Goal: Navigation & Orientation: Understand site structure

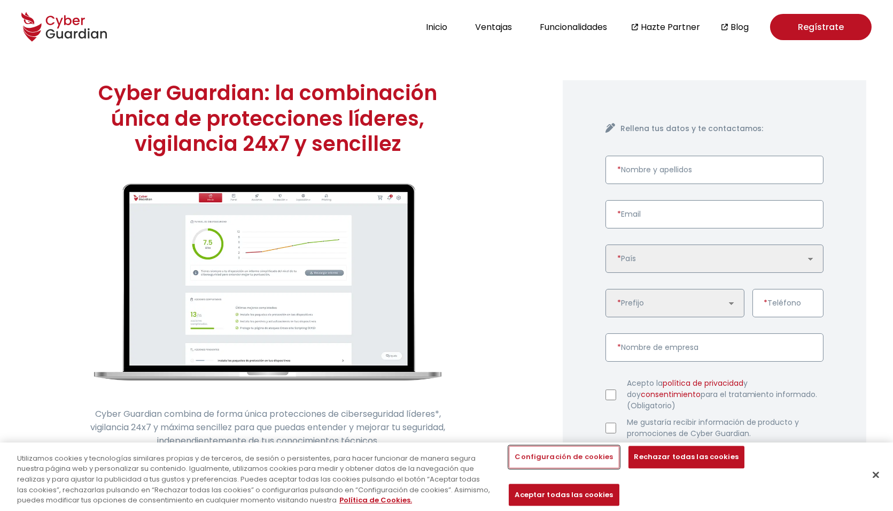
click at [547, 468] on button "Configuración de cookies" at bounding box center [564, 457] width 110 height 22
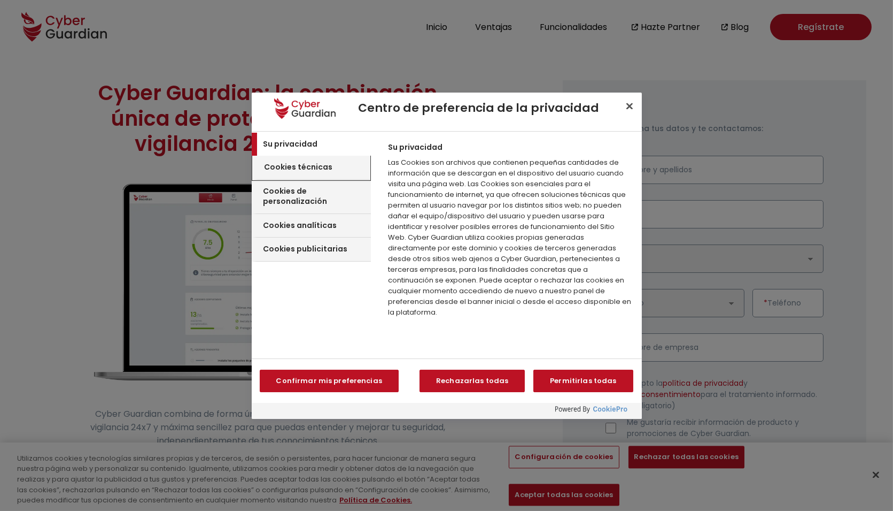
click at [304, 165] on h3 "Cookies técnicas" at bounding box center [299, 167] width 68 height 11
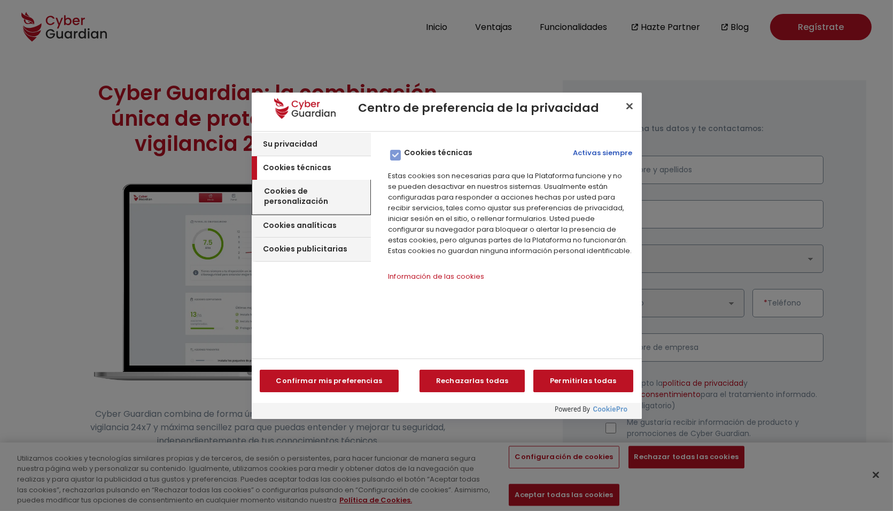
click at [308, 183] on div "Cookies de personalización" at bounding box center [312, 197] width 118 height 34
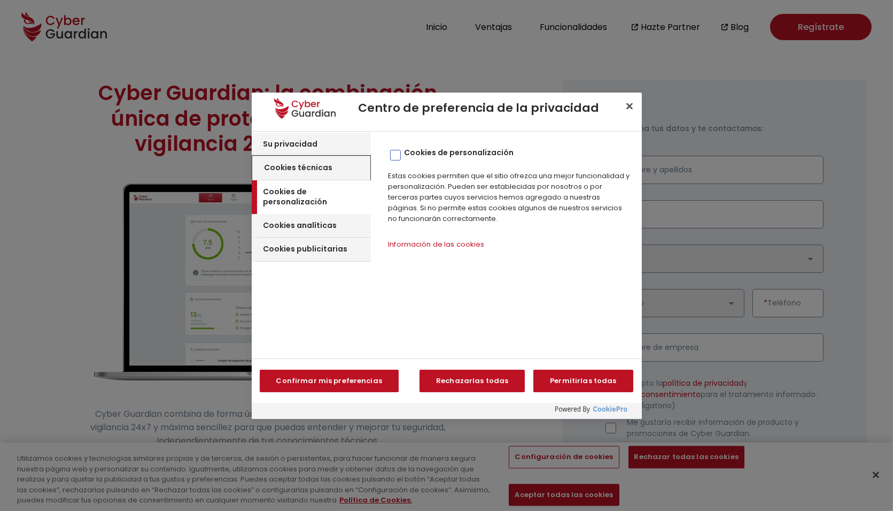
click at [320, 165] on h3 "Cookies técnicas" at bounding box center [299, 168] width 68 height 11
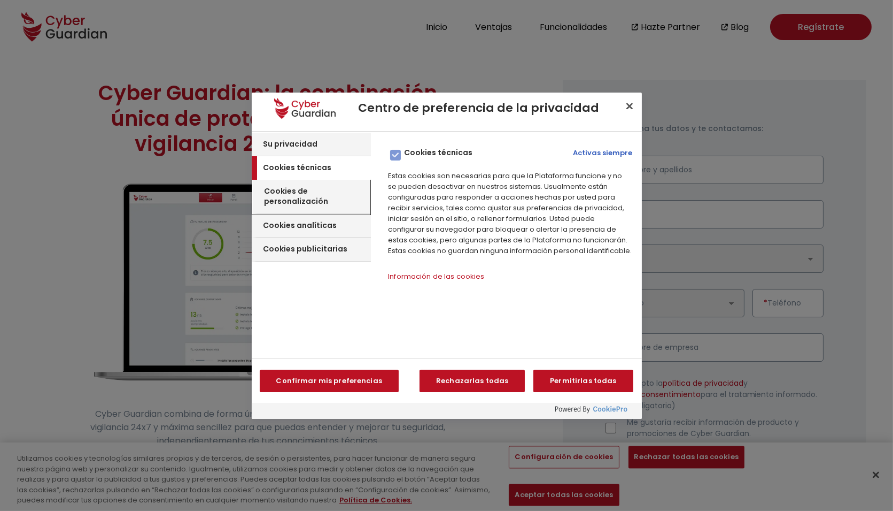
click at [289, 192] on h3 "Cookies de personalización" at bounding box center [316, 196] width 103 height 21
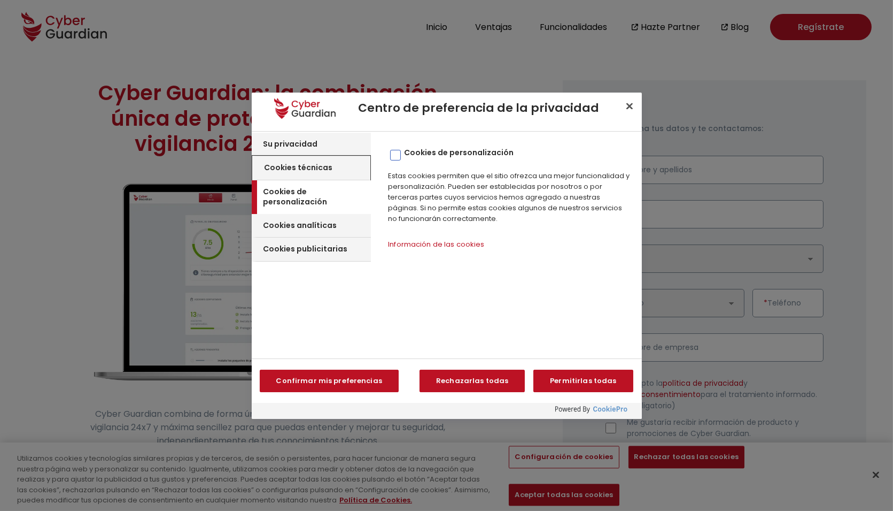
click at [326, 169] on h3 "Cookies técnicas" at bounding box center [299, 168] width 68 height 11
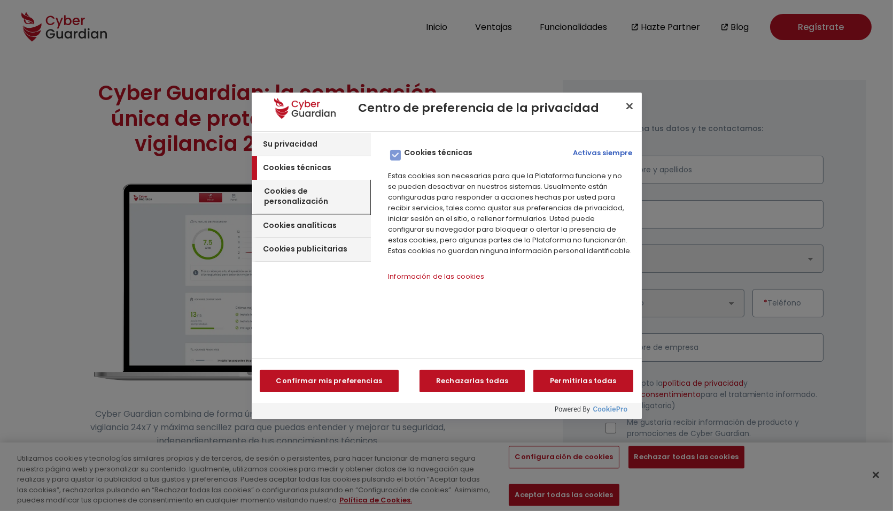
click at [308, 188] on h3 "Cookies de personalización" at bounding box center [316, 196] width 103 height 21
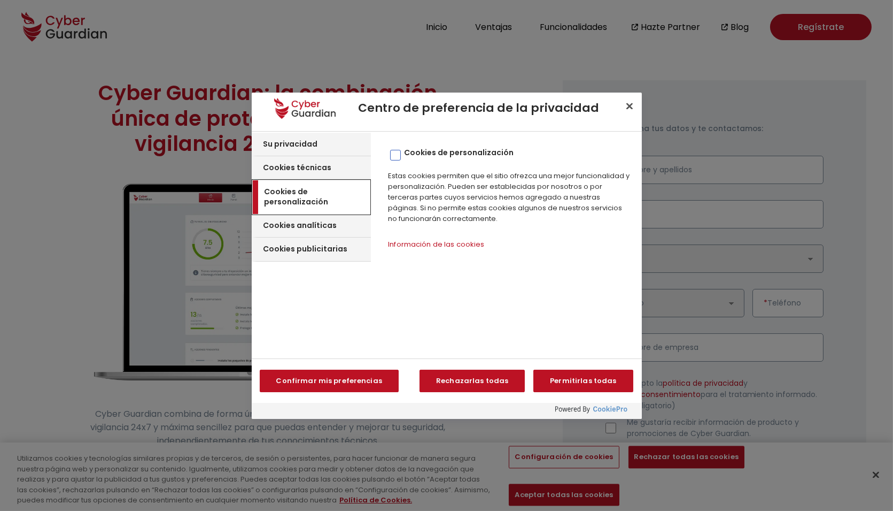
click at [303, 182] on div "Cookies de personalización" at bounding box center [312, 197] width 118 height 34
click at [295, 168] on h3 "Cookies técnicas" at bounding box center [299, 168] width 68 height 11
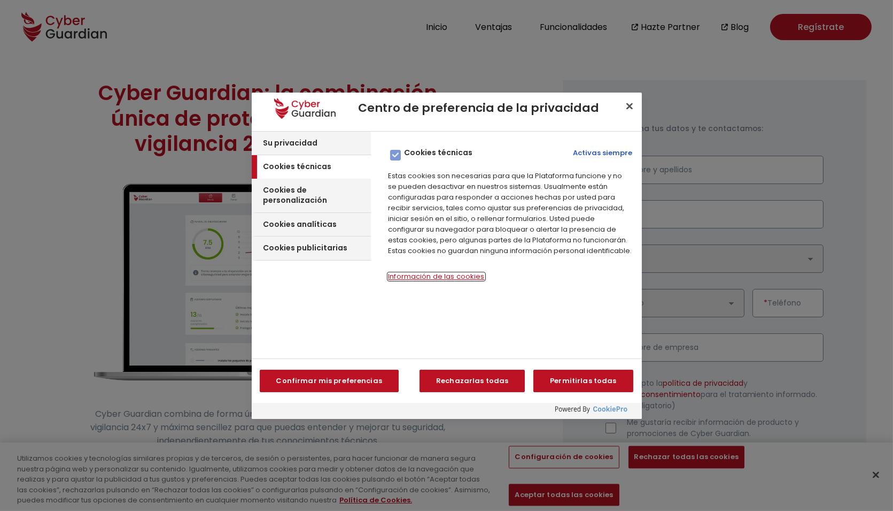
click at [444, 276] on button "Información de las cookies‎" at bounding box center [436, 276] width 96 height 7
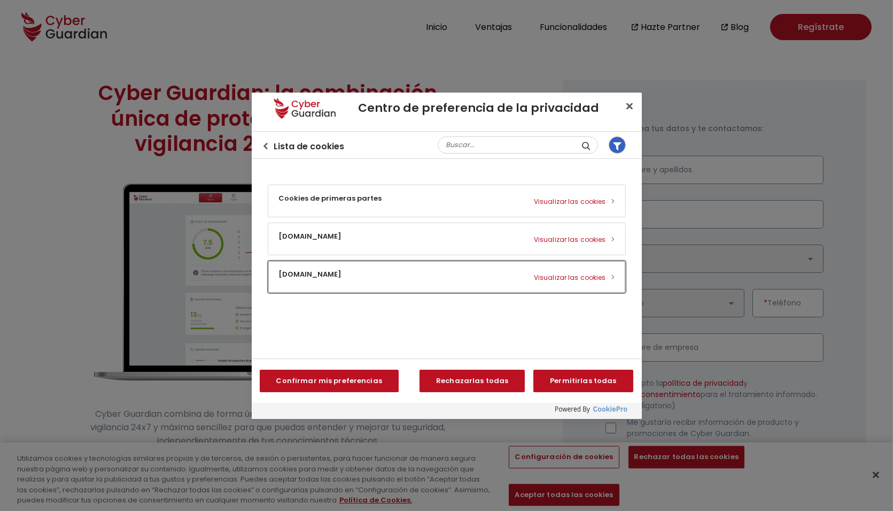
click at [339, 269] on button "eu.cyberguardian.tech Visualizar las cookies" at bounding box center [446, 277] width 357 height 32
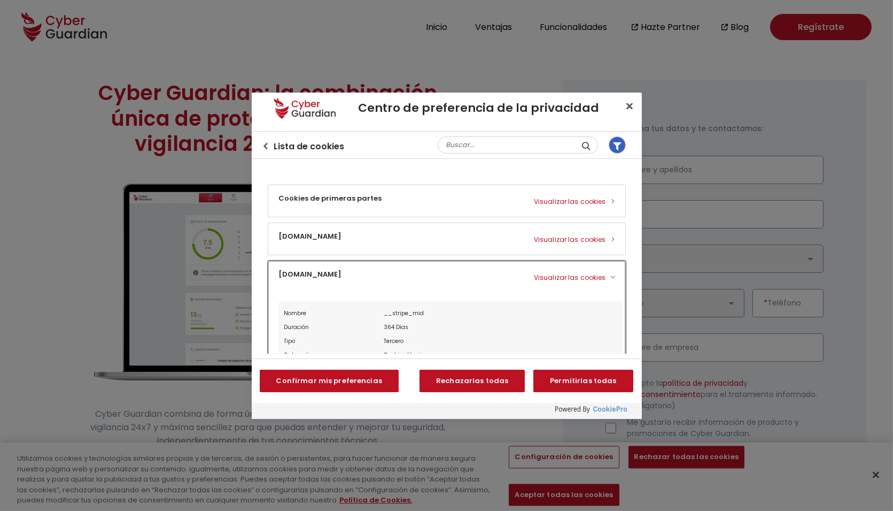
drag, startPoint x: 364, startPoint y: 273, endPoint x: 283, endPoint y: 269, distance: 80.3
click at [283, 269] on button "eu.cyberguardian.tech Visualizar las cookies" at bounding box center [446, 399] width 357 height 277
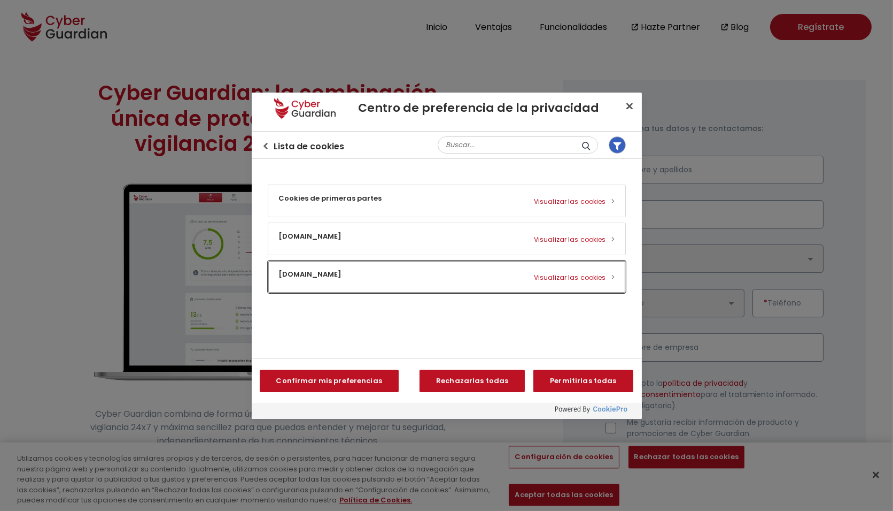
click at [283, 269] on button "eu.cyberguardian.tech Visualizar las cookies" at bounding box center [446, 277] width 357 height 32
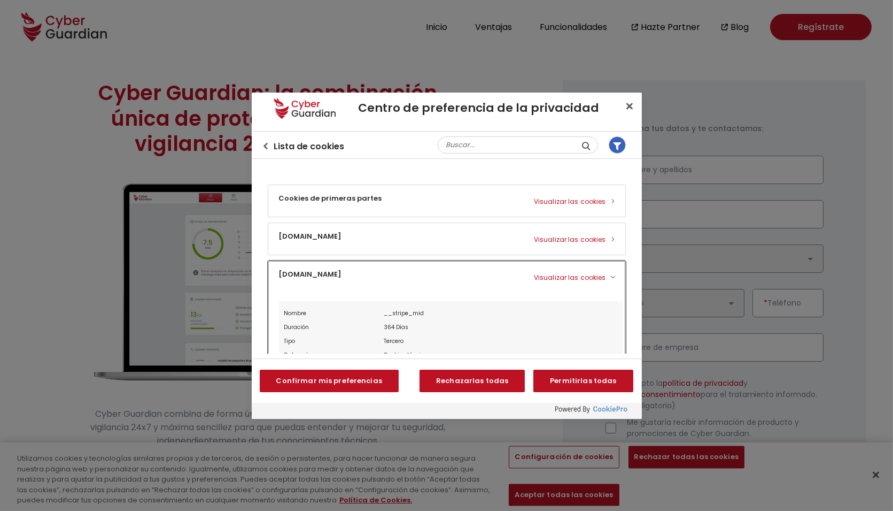
click at [283, 269] on button "eu.cyberguardian.tech Visualizar las cookies" at bounding box center [446, 399] width 357 height 277
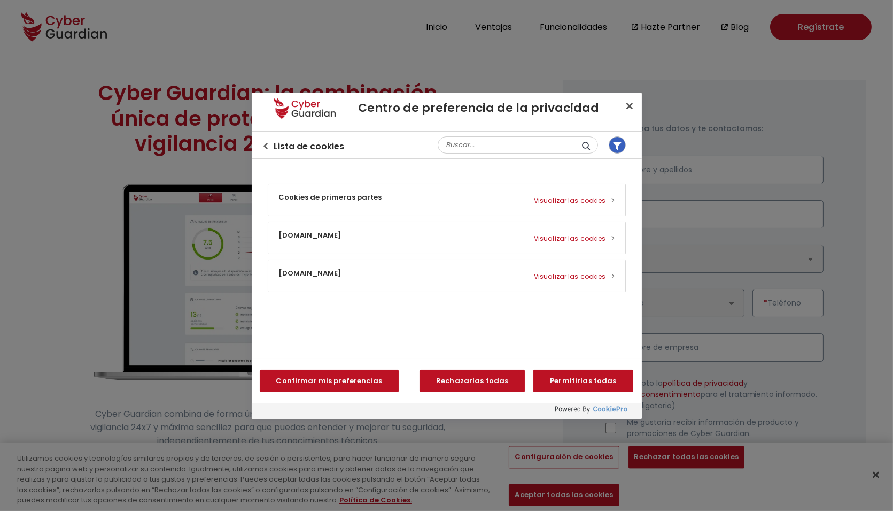
click at [310, 316] on section "Permitir todos los consentimientos Leg.Interest Permitir todos los consentimien…" at bounding box center [446, 260] width 389 height 186
drag, startPoint x: 360, startPoint y: 271, endPoint x: 276, endPoint y: 271, distance: 83.4
click at [276, 271] on button "eu.cyberguardian.tech Visualizar las cookies" at bounding box center [446, 277] width 357 height 32
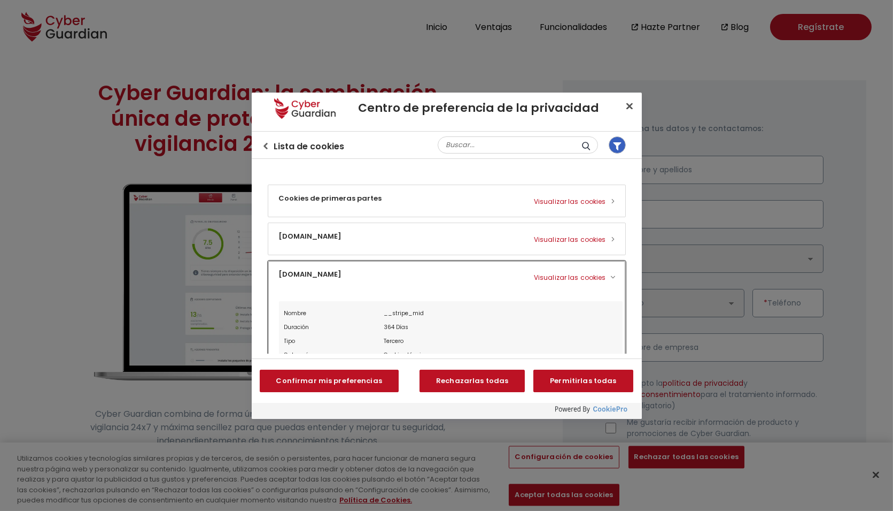
drag, startPoint x: 279, startPoint y: 275, endPoint x: 358, endPoint y: 275, distance: 79.7
click at [358, 275] on button "eu.cyberguardian.tech Visualizar las cookies" at bounding box center [446, 399] width 357 height 277
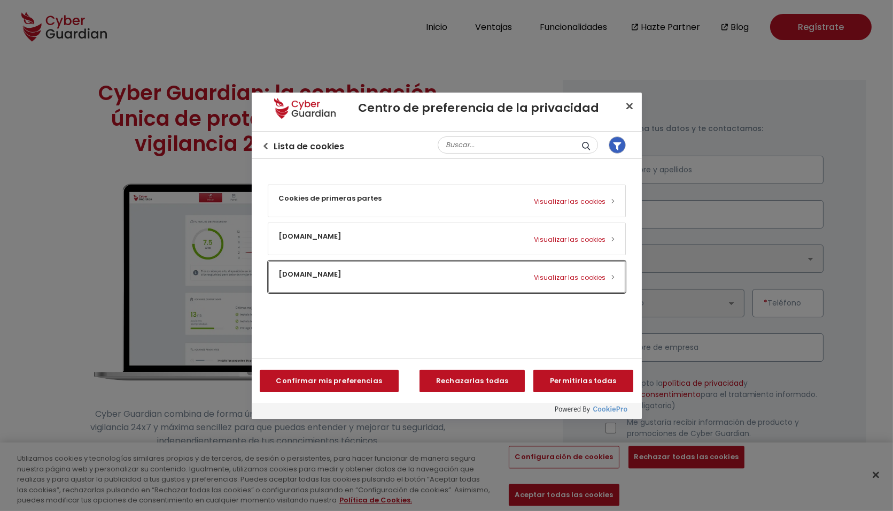
click at [357, 279] on button "eu.cyberguardian.tech Visualizar las cookies" at bounding box center [446, 277] width 357 height 32
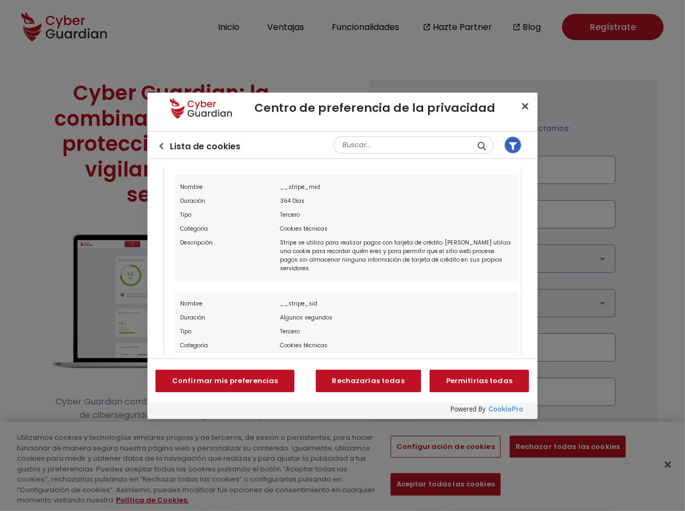
scroll to position [164, 0]
